Goal: Connect with others: Connect with others

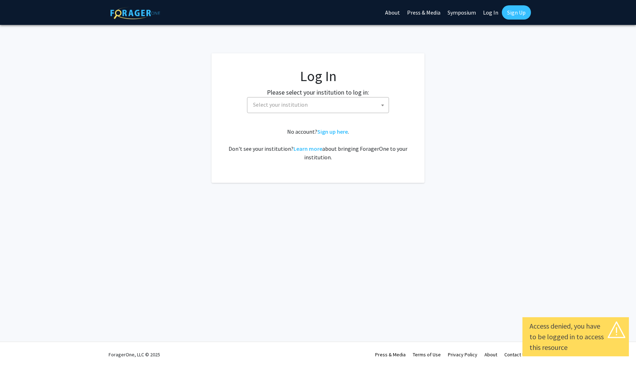
select select
click at [317, 107] on span "Select your institution" at bounding box center [319, 104] width 139 height 15
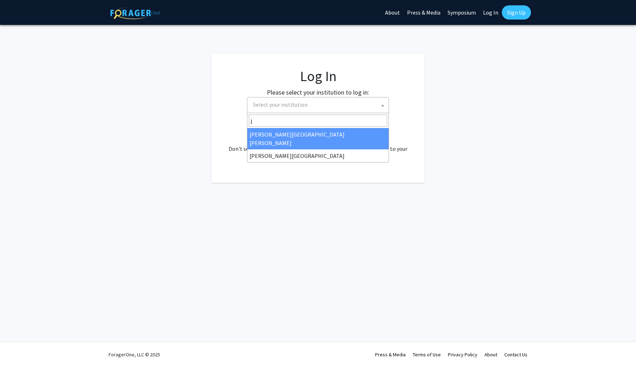
type input "j"
select select "1"
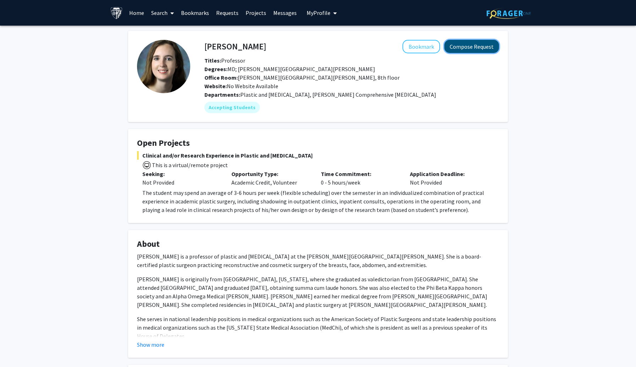
click at [467, 50] on button "Compose Request" at bounding box center [472, 46] width 55 height 13
click at [414, 49] on button "Bookmark" at bounding box center [422, 46] width 38 height 13
